Goal: Task Accomplishment & Management: Use online tool/utility

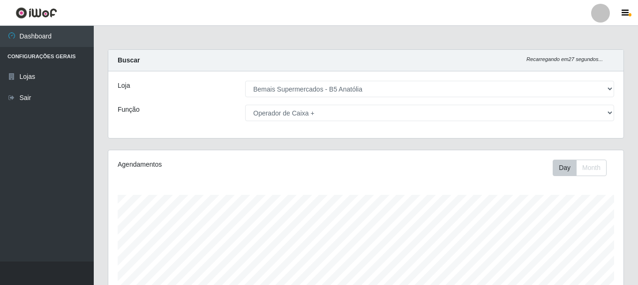
select select "405"
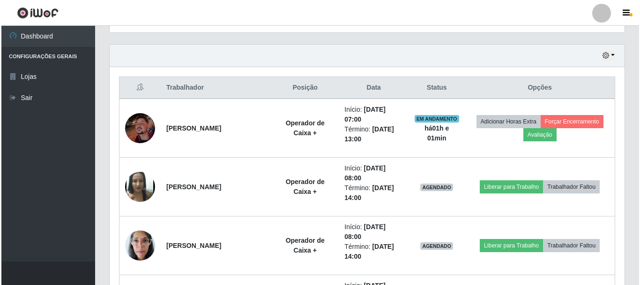
scroll to position [312, 0]
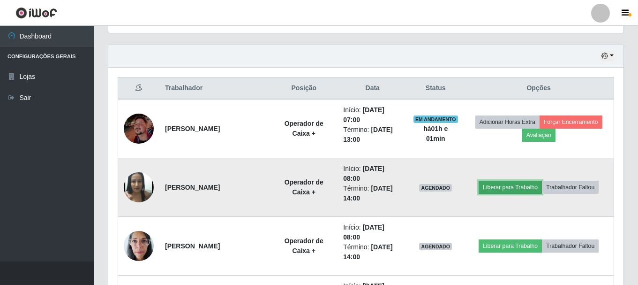
click at [502, 188] on button "Liberar para Trabalho" at bounding box center [510, 187] width 63 height 13
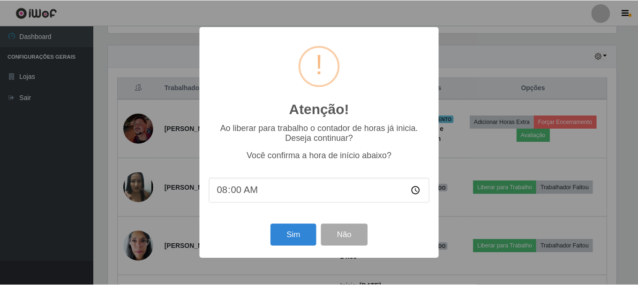
scroll to position [195, 511]
click at [291, 233] on button "Sim" at bounding box center [293, 235] width 45 height 22
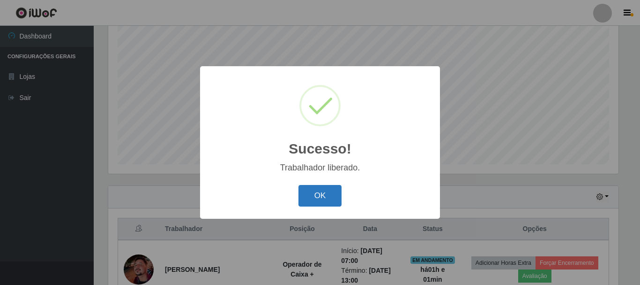
click at [337, 191] on button "OK" at bounding box center [321, 196] width 44 height 22
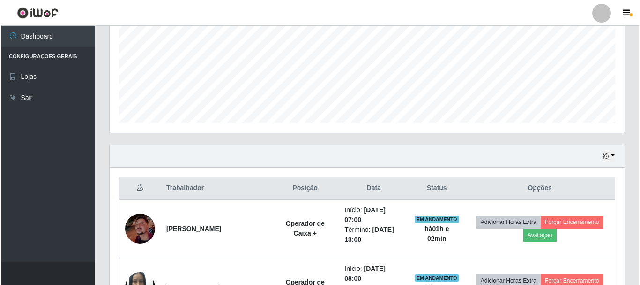
scroll to position [312, 0]
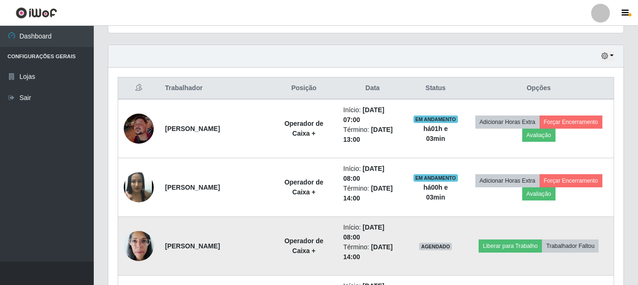
click at [136, 247] on img at bounding box center [139, 246] width 30 height 40
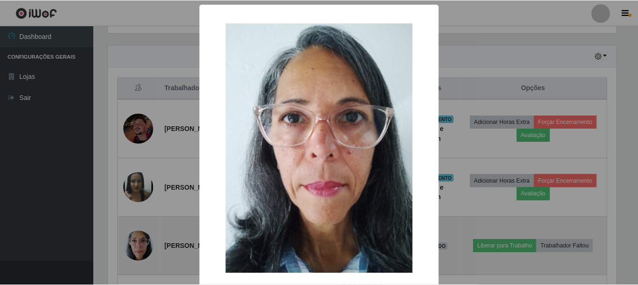
scroll to position [195, 511]
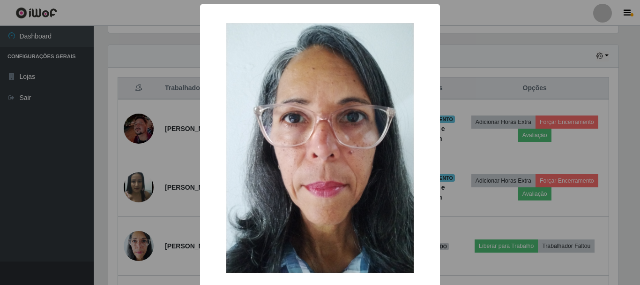
click at [510, 60] on div "× OK Cancel" at bounding box center [320, 142] width 640 height 285
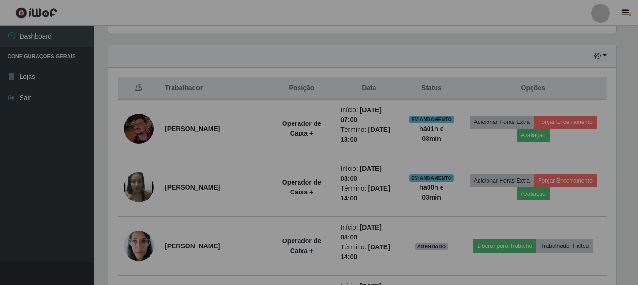
scroll to position [195, 515]
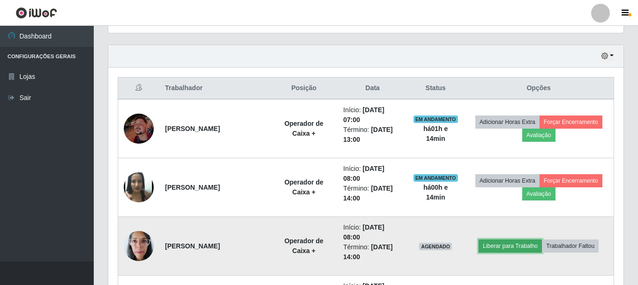
click at [518, 249] on button "Liberar para Trabalho" at bounding box center [510, 245] width 63 height 13
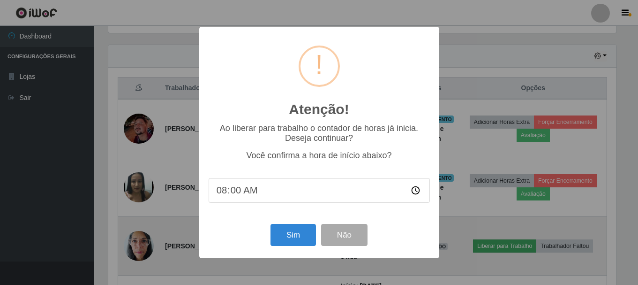
scroll to position [195, 511]
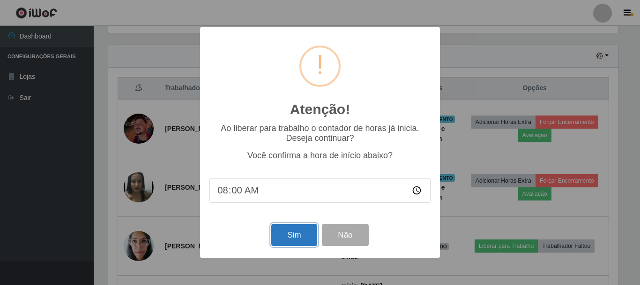
click at [306, 234] on button "Sim" at bounding box center [293, 235] width 45 height 22
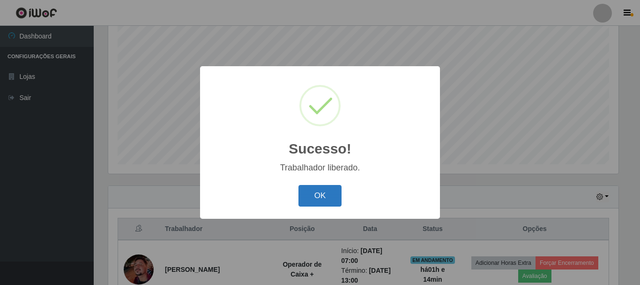
click at [331, 202] on button "OK" at bounding box center [321, 196] width 44 height 22
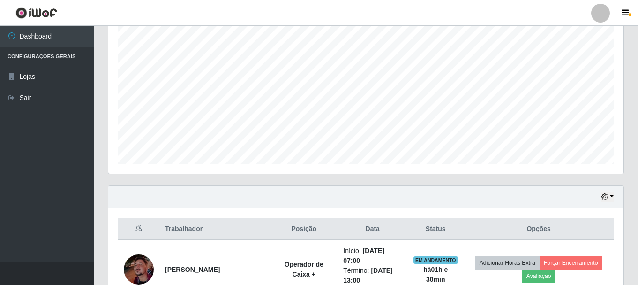
scroll to position [0, 0]
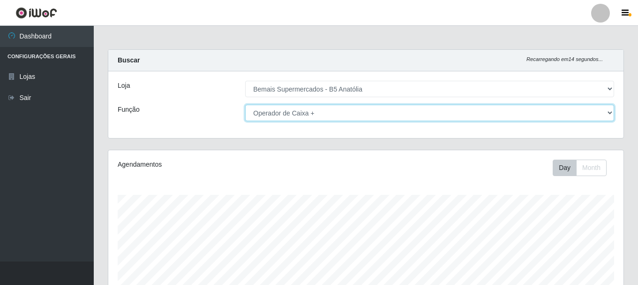
click at [610, 114] on select "[Selecione...] ASG ASG + ASG ++ Auxiliar de Estacionamento Auxiliar de Estacion…" at bounding box center [429, 113] width 369 height 16
click at [245, 105] on select "[Selecione...] ASG ASG + ASG ++ Auxiliar de Estacionamento Auxiliar de Estacion…" at bounding box center [429, 113] width 369 height 16
click at [612, 116] on select "[Selecione...] ASG ASG + ASG ++ Auxiliar de Estacionamento Auxiliar de Estacion…" at bounding box center [429, 113] width 369 height 16
click at [245, 105] on select "[Selecione...] ASG ASG + ASG ++ Auxiliar de Estacionamento Auxiliar de Estacion…" at bounding box center [429, 113] width 369 height 16
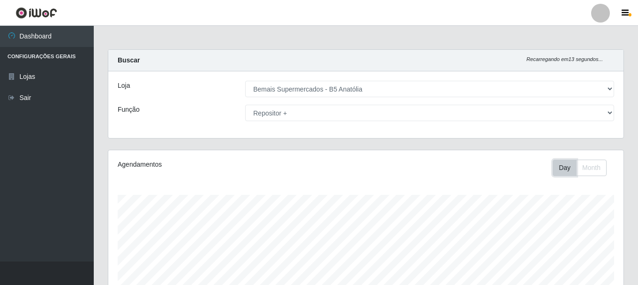
click at [565, 169] on button "Day" at bounding box center [565, 167] width 24 height 16
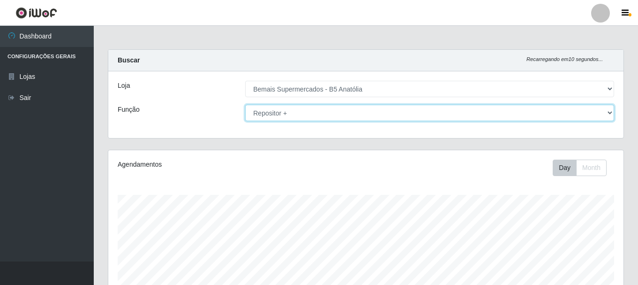
click at [610, 114] on select "[Selecione...] ASG ASG + ASG ++ Auxiliar de Estacionamento Auxiliar de Estacion…" at bounding box center [429, 113] width 369 height 16
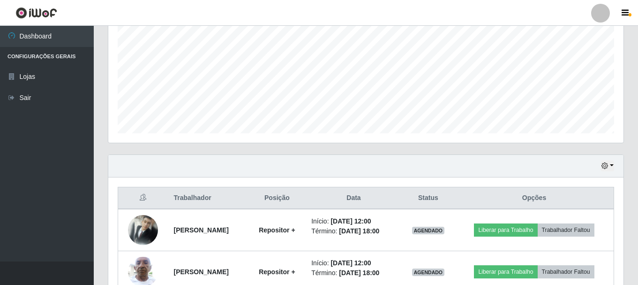
scroll to position [161, 0]
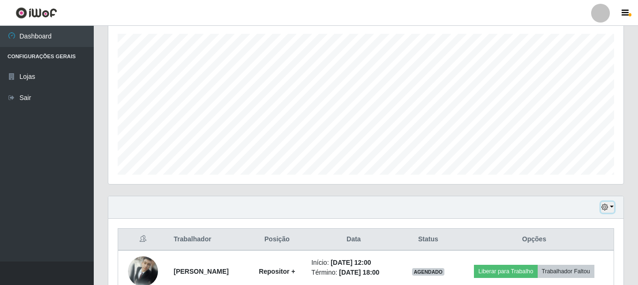
click at [613, 204] on button "button" at bounding box center [607, 207] width 13 height 11
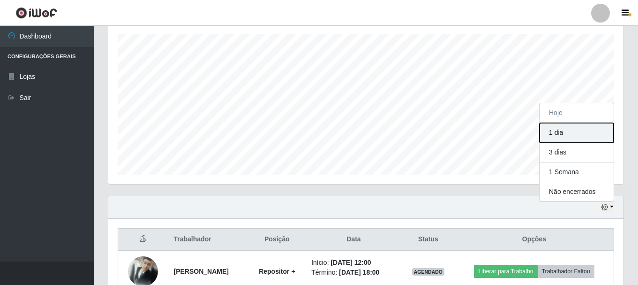
click at [551, 141] on button "1 dia" at bounding box center [577, 133] width 74 height 20
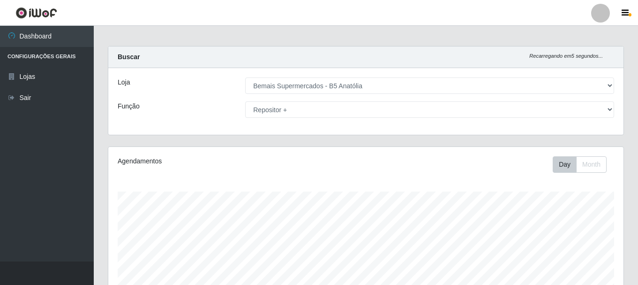
scroll to position [0, 0]
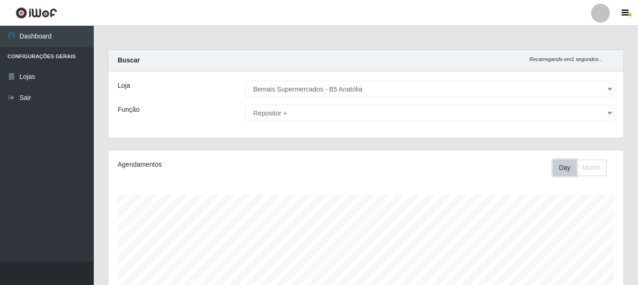
click at [570, 171] on button "Day" at bounding box center [565, 167] width 24 height 16
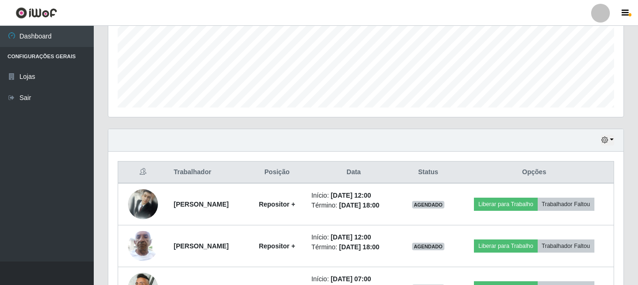
scroll to position [234, 0]
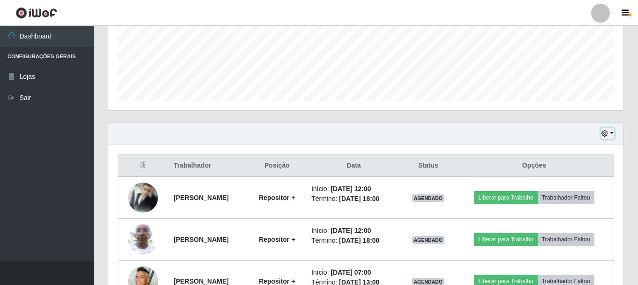
click at [612, 135] on button "button" at bounding box center [607, 133] width 13 height 11
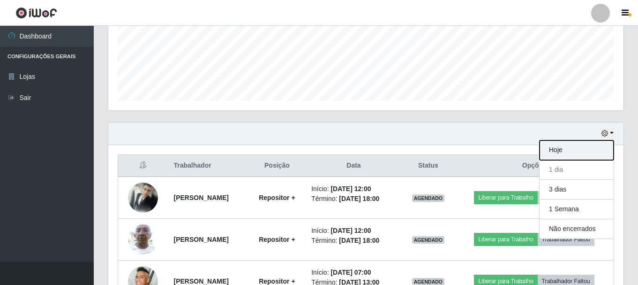
click at [573, 151] on button "Hoje" at bounding box center [577, 150] width 74 height 20
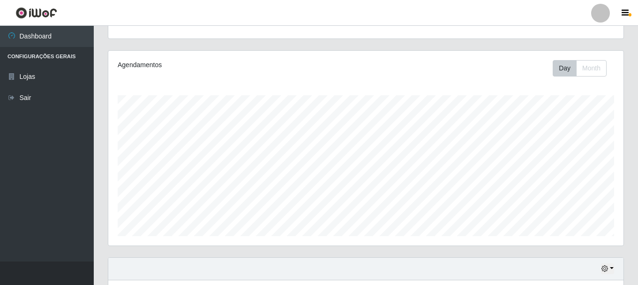
scroll to position [0, 0]
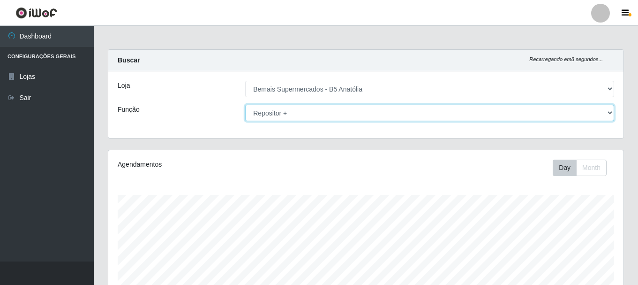
click at [611, 113] on select "[Selecione...] ASG ASG + ASG ++ Auxiliar de Estacionamento Auxiliar de Estacion…" at bounding box center [429, 113] width 369 height 16
select select "[Selecione...]"
click at [245, 105] on select "[Selecione...] ASG ASG + ASG ++ Auxiliar de Estacionamento Auxiliar de Estacion…" at bounding box center [429, 113] width 369 height 16
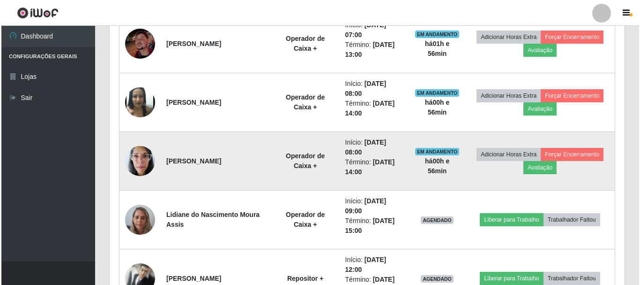
scroll to position [406, 0]
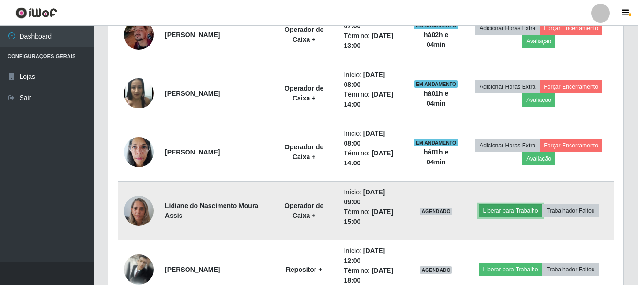
click at [509, 212] on button "Liberar para Trabalho" at bounding box center [510, 210] width 63 height 13
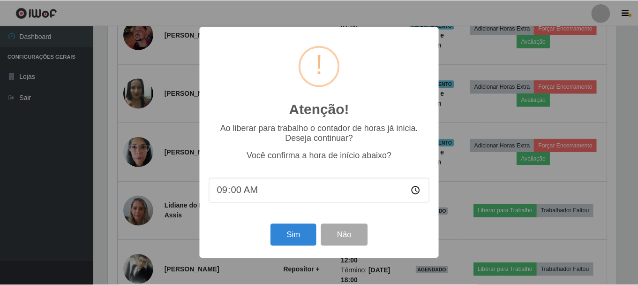
scroll to position [195, 511]
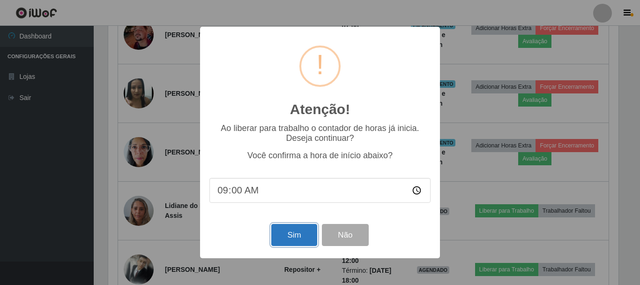
click at [302, 240] on button "Sim" at bounding box center [293, 235] width 45 height 22
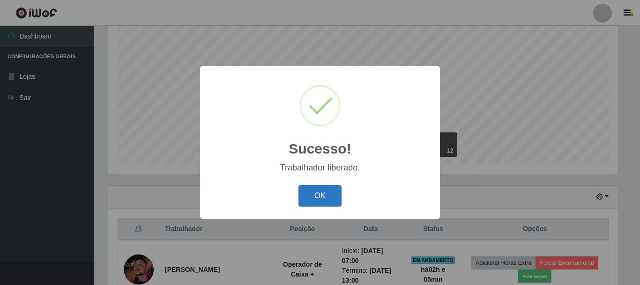
click at [331, 199] on button "OK" at bounding box center [321, 196] width 44 height 22
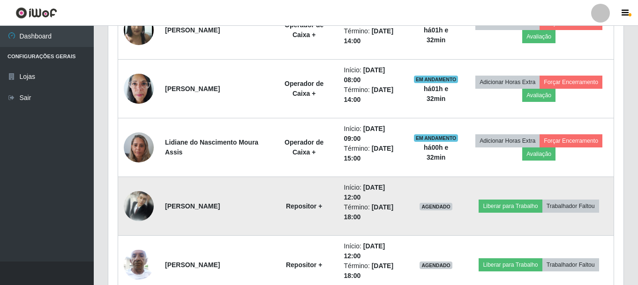
scroll to position [452, 0]
